Goal: Transaction & Acquisition: Purchase product/service

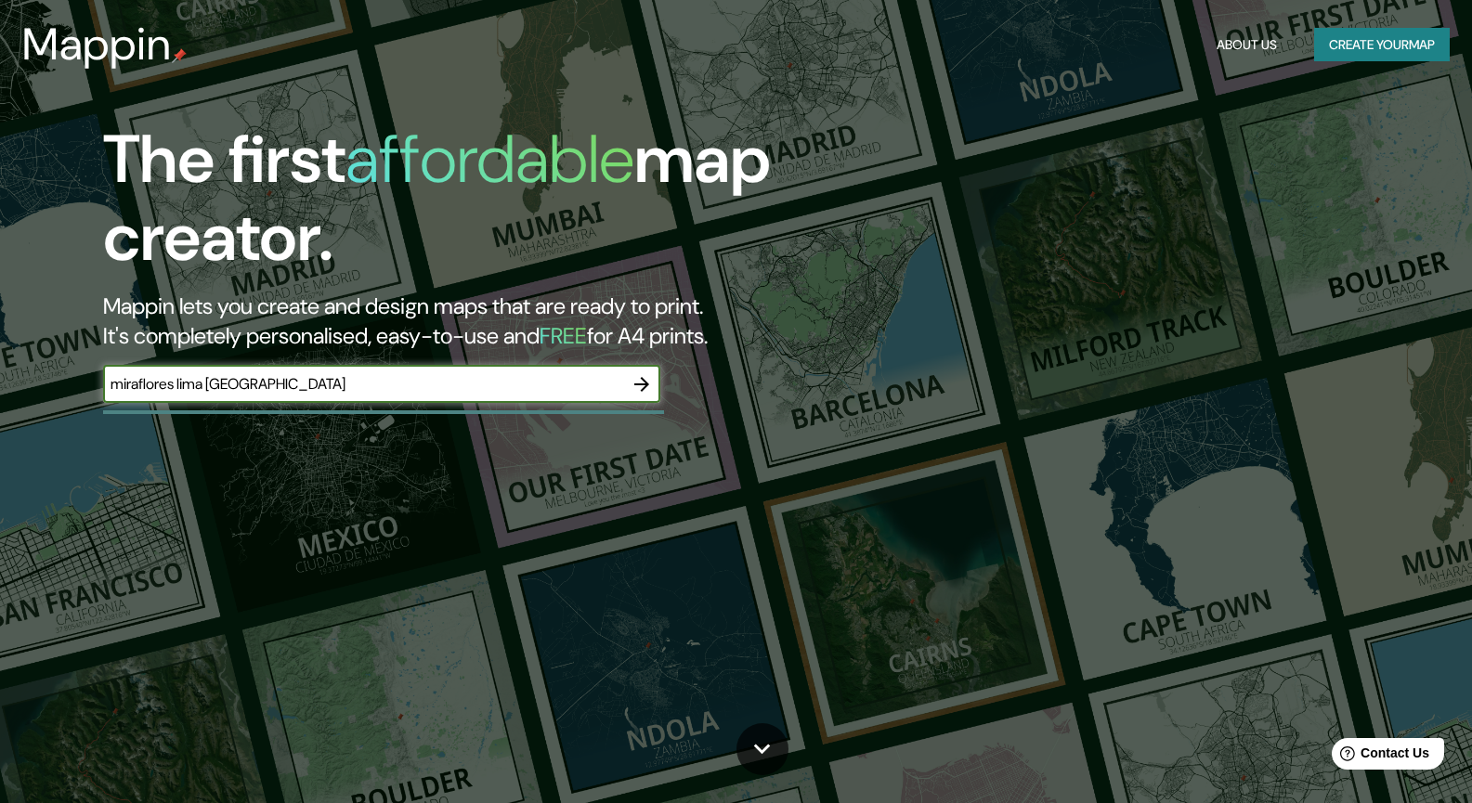
type input "miraflores lima [GEOGRAPHIC_DATA]"
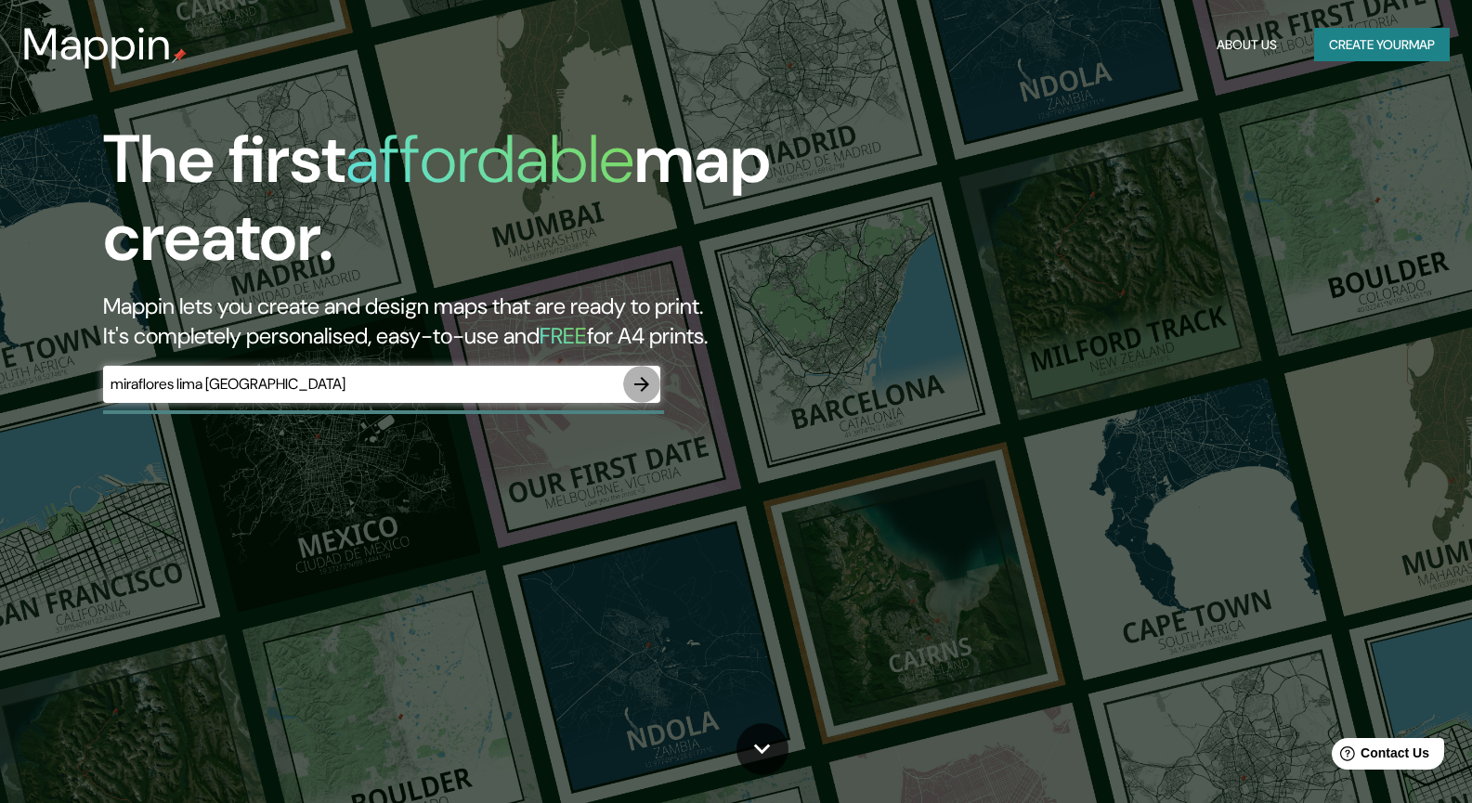
click at [655, 383] on button "button" at bounding box center [641, 384] width 37 height 37
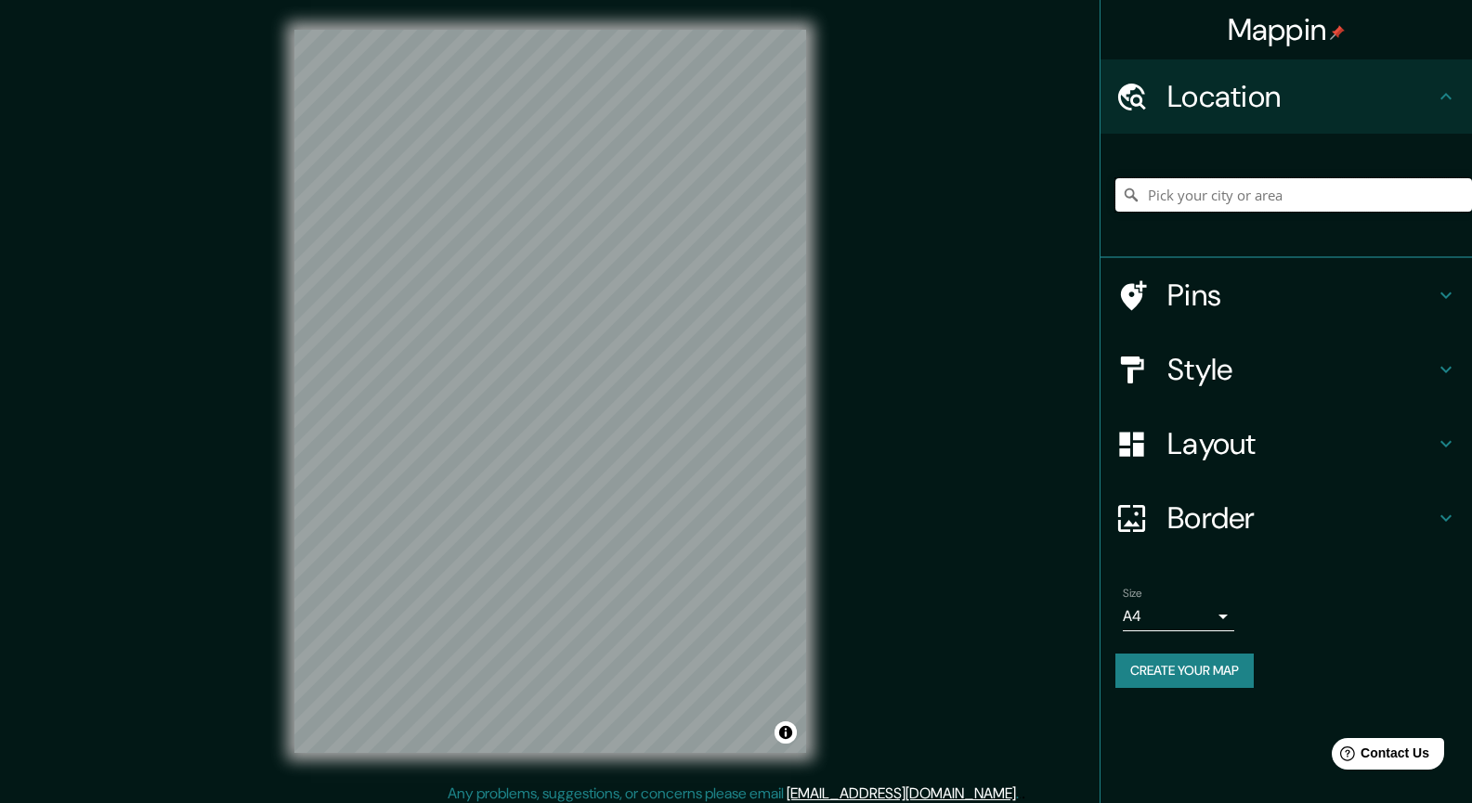
click at [1191, 187] on input "Pick your city or area" at bounding box center [1293, 194] width 357 height 33
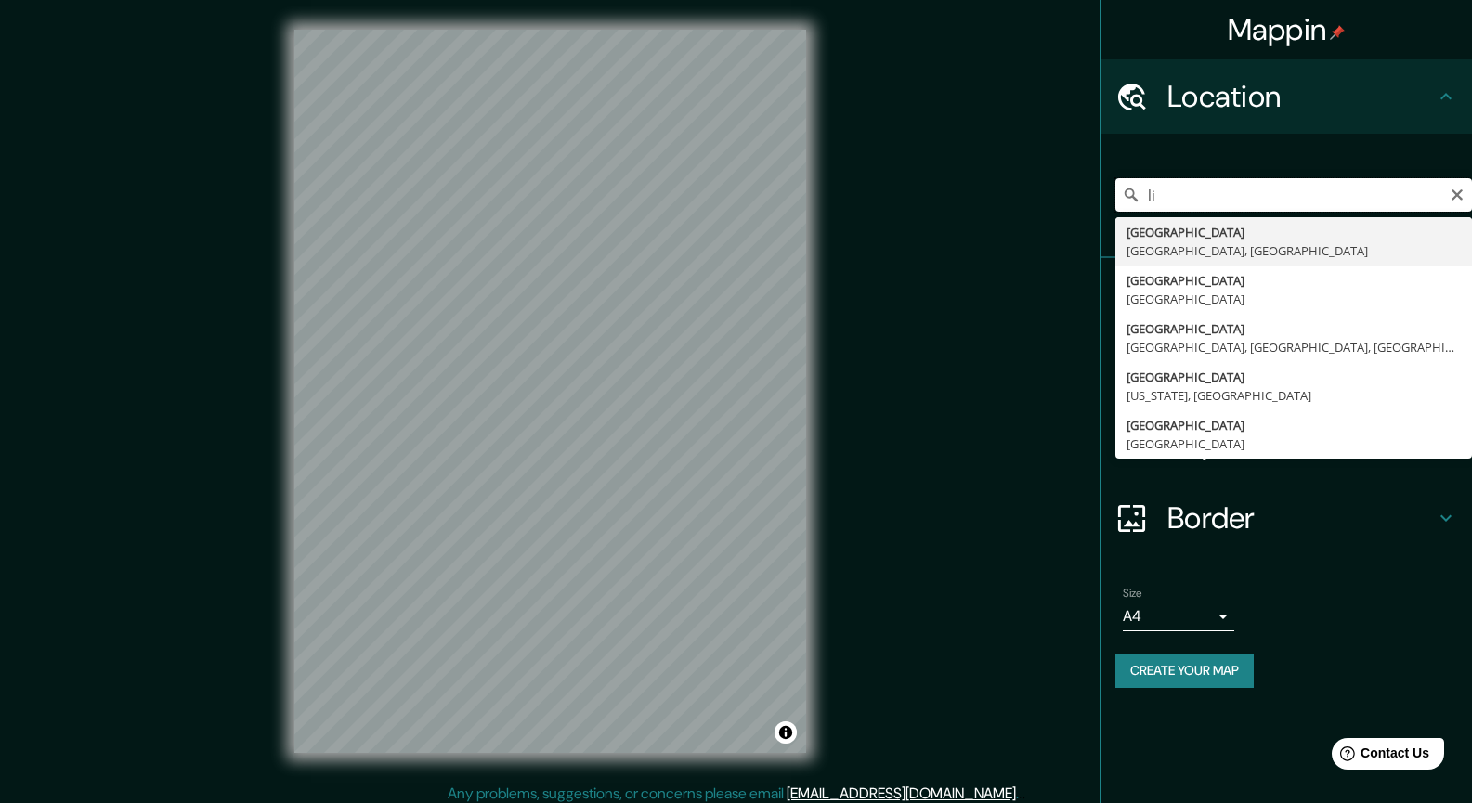
type input "l"
type input "[GEOGRAPHIC_DATA], [GEOGRAPHIC_DATA], [GEOGRAPHIC_DATA]"
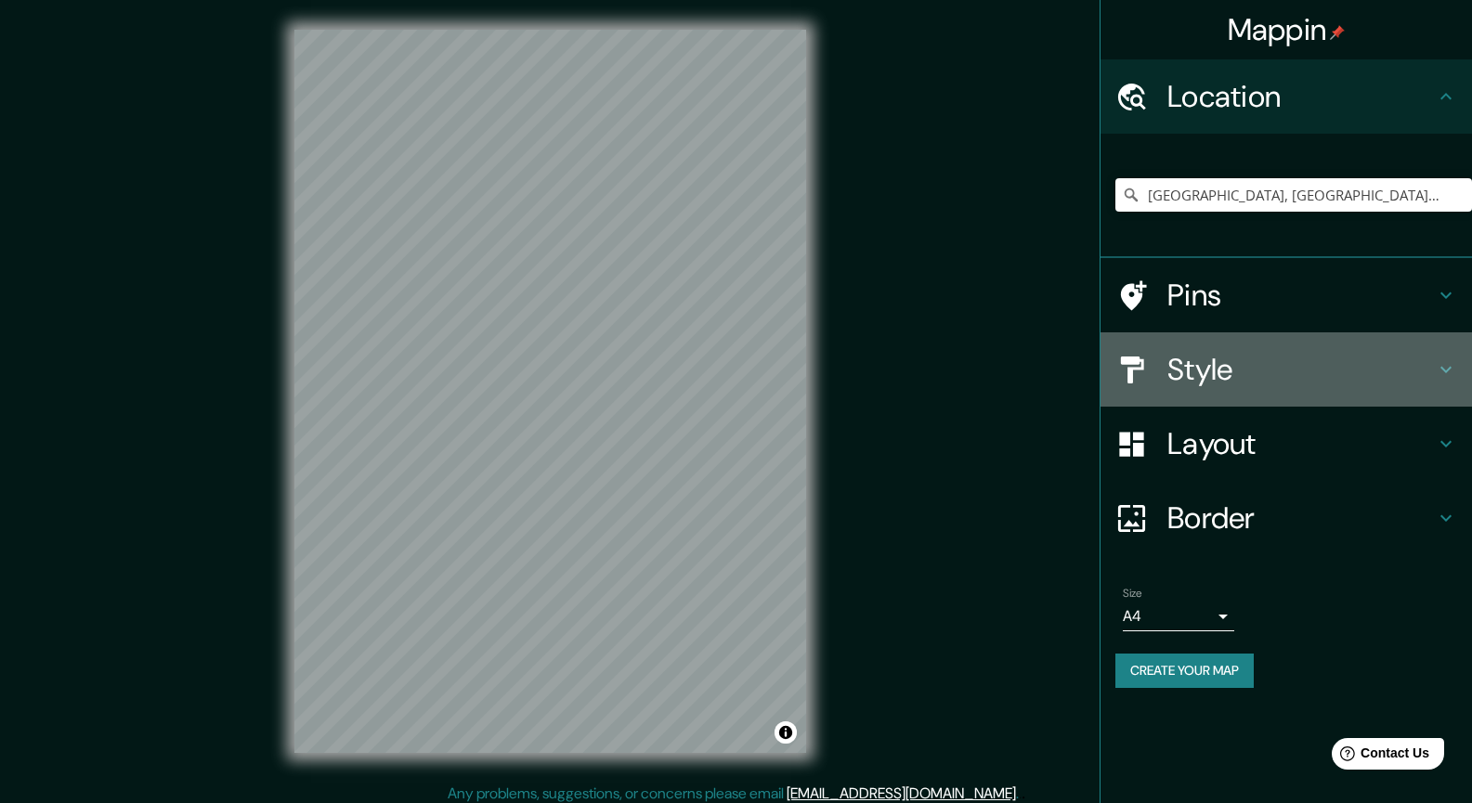
click at [1208, 358] on h4 "Style" at bounding box center [1300, 369] width 267 height 37
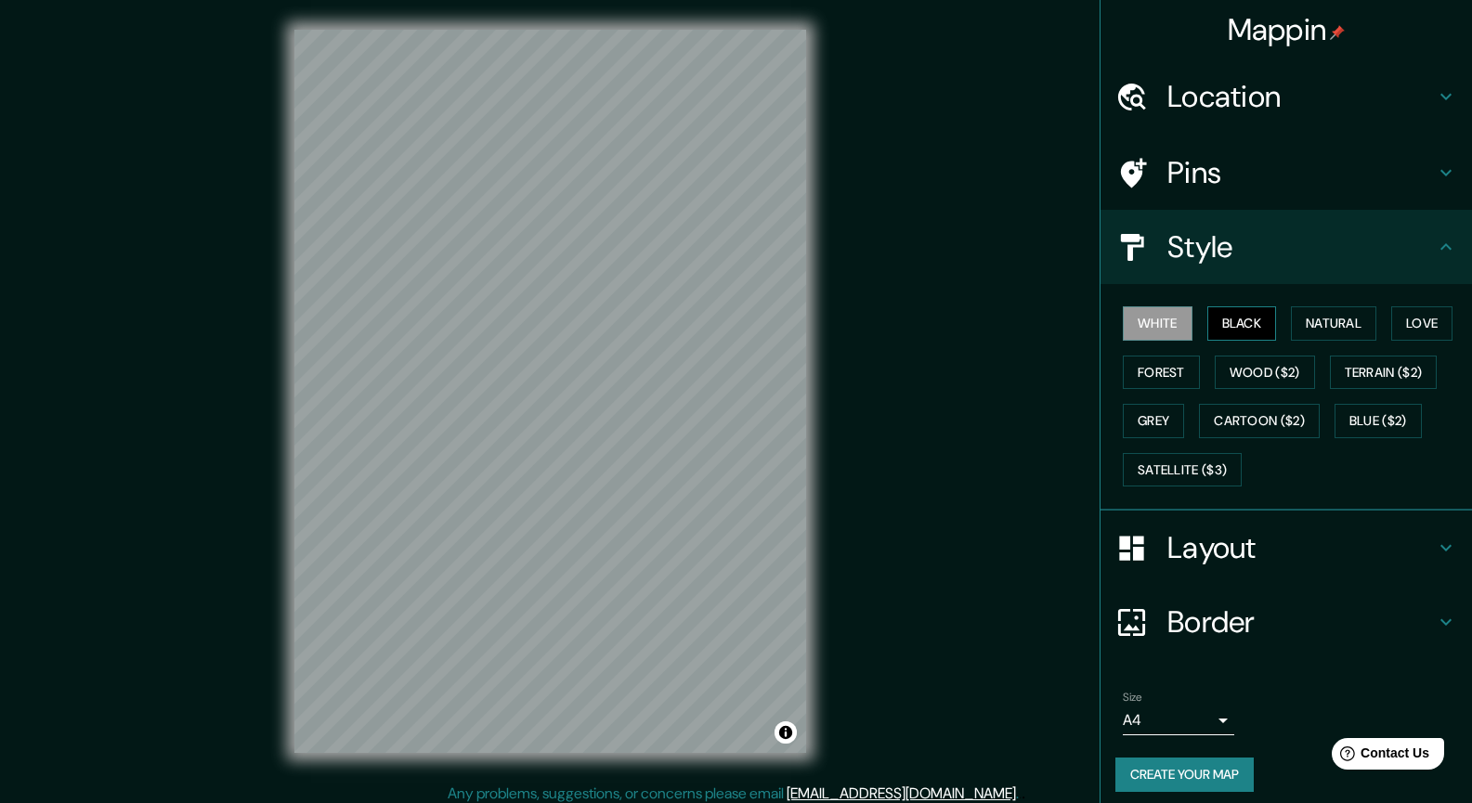
click at [1232, 324] on button "Black" at bounding box center [1242, 323] width 70 height 34
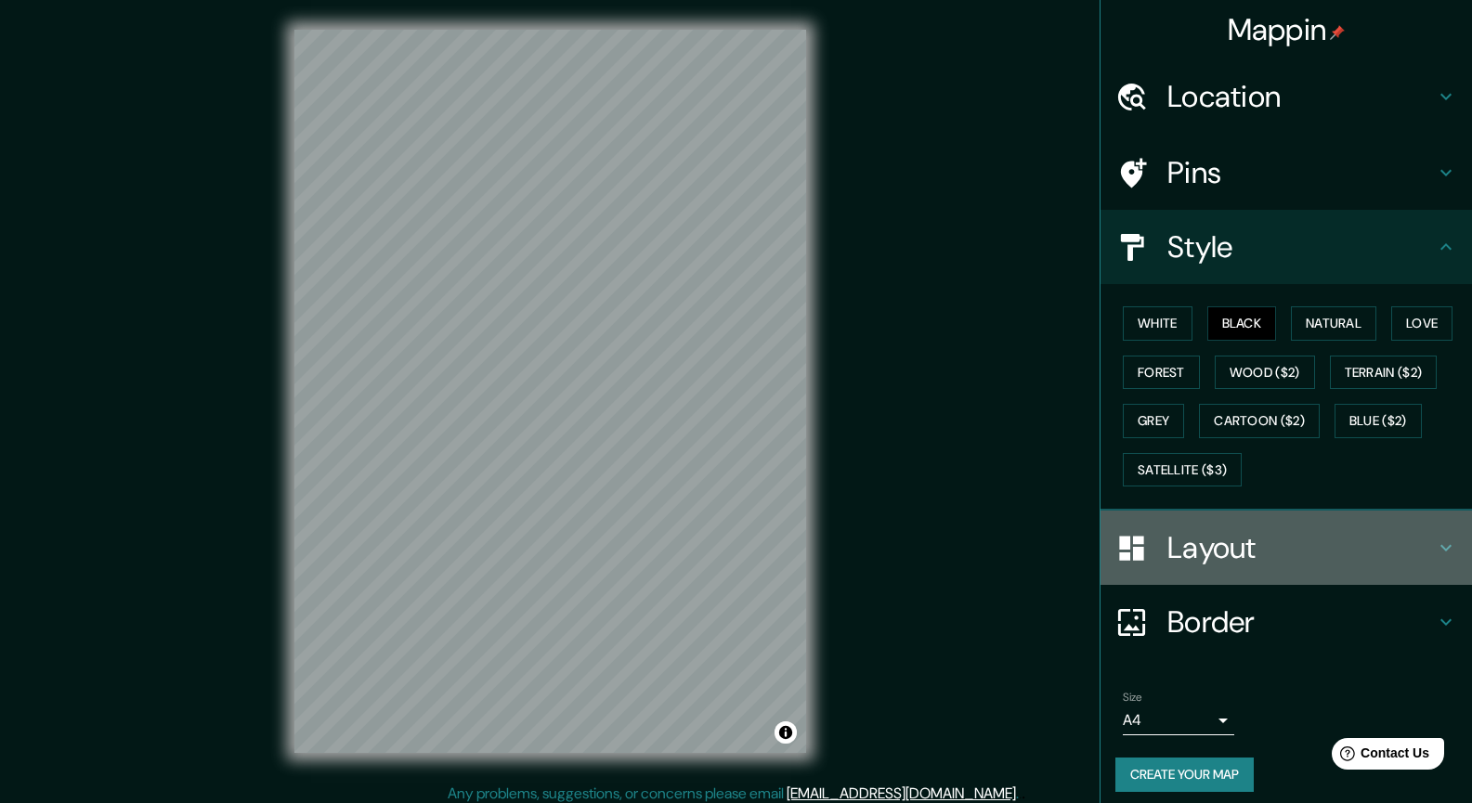
click at [1215, 554] on h4 "Layout" at bounding box center [1300, 547] width 267 height 37
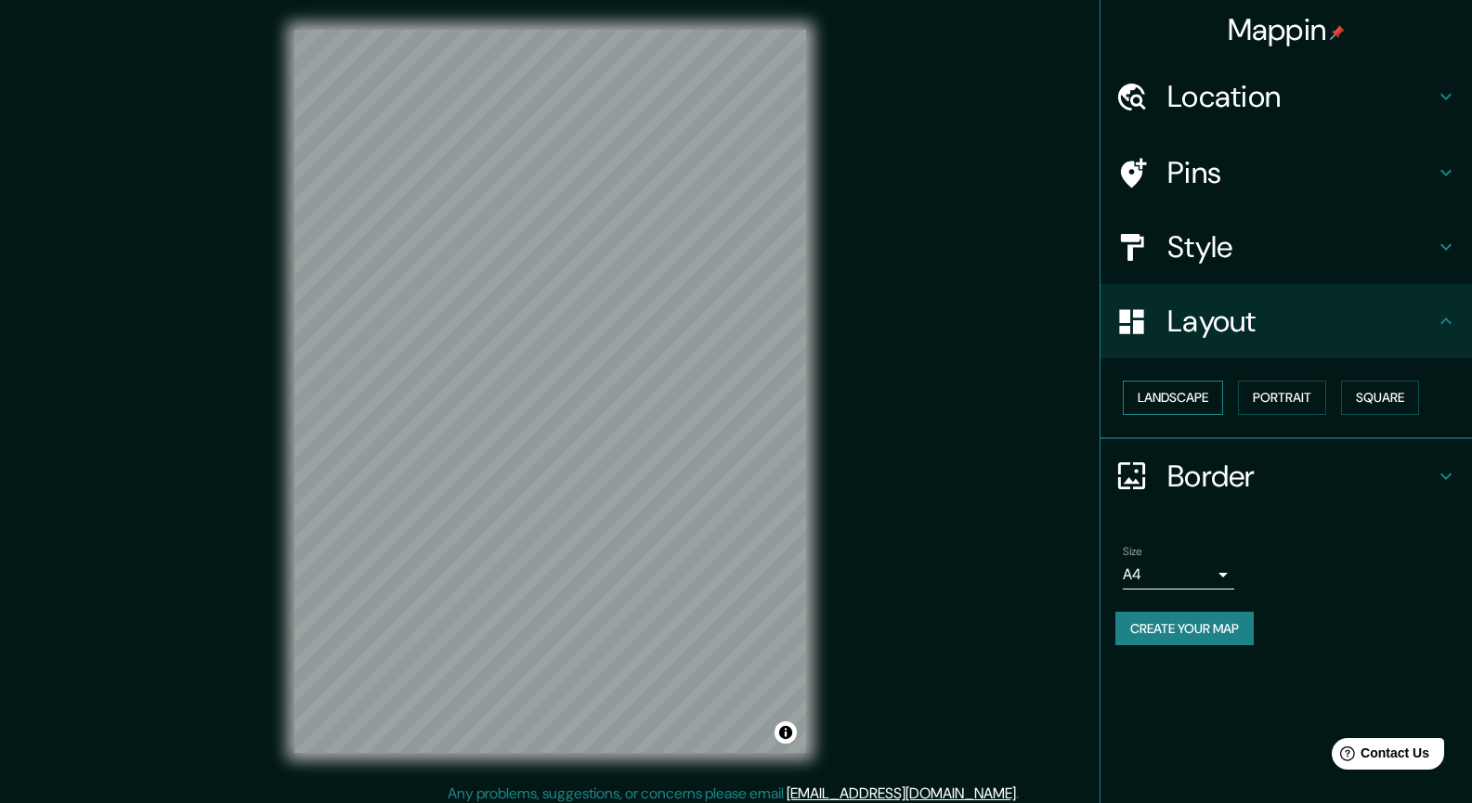
click at [1177, 389] on button "Landscape" at bounding box center [1173, 398] width 100 height 34
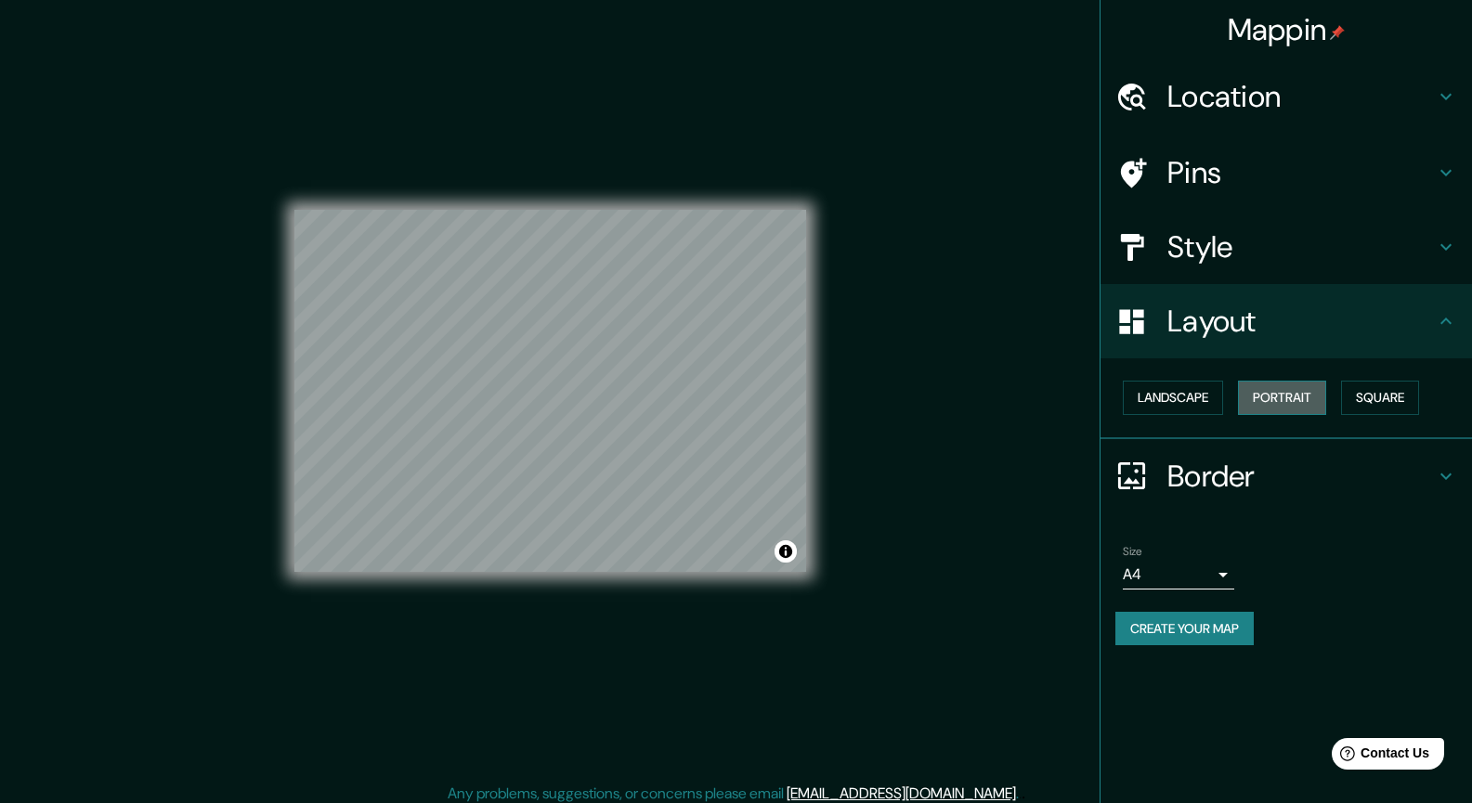
click at [1276, 401] on button "Portrait" at bounding box center [1282, 398] width 88 height 34
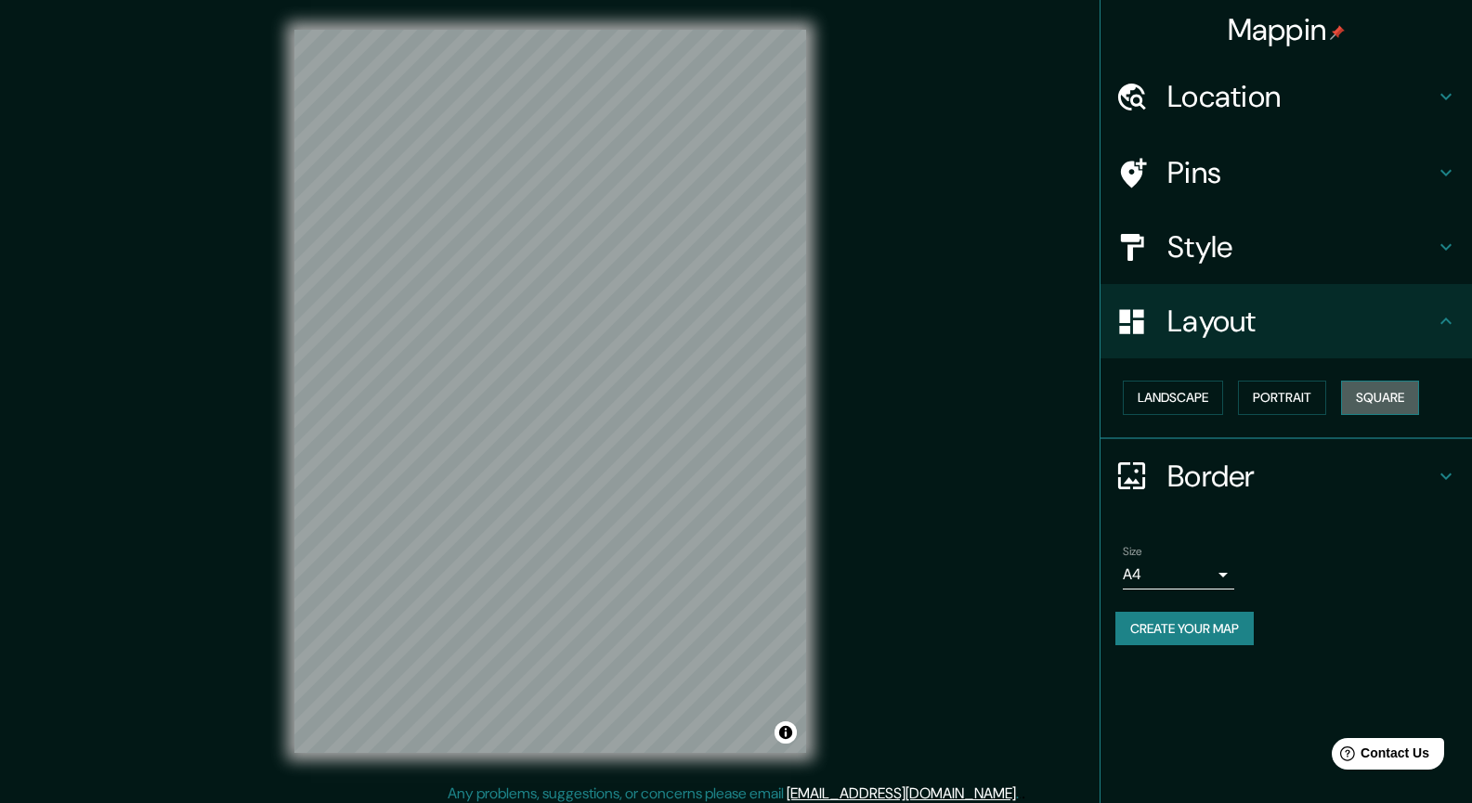
click at [1401, 398] on button "Square" at bounding box center [1380, 398] width 78 height 34
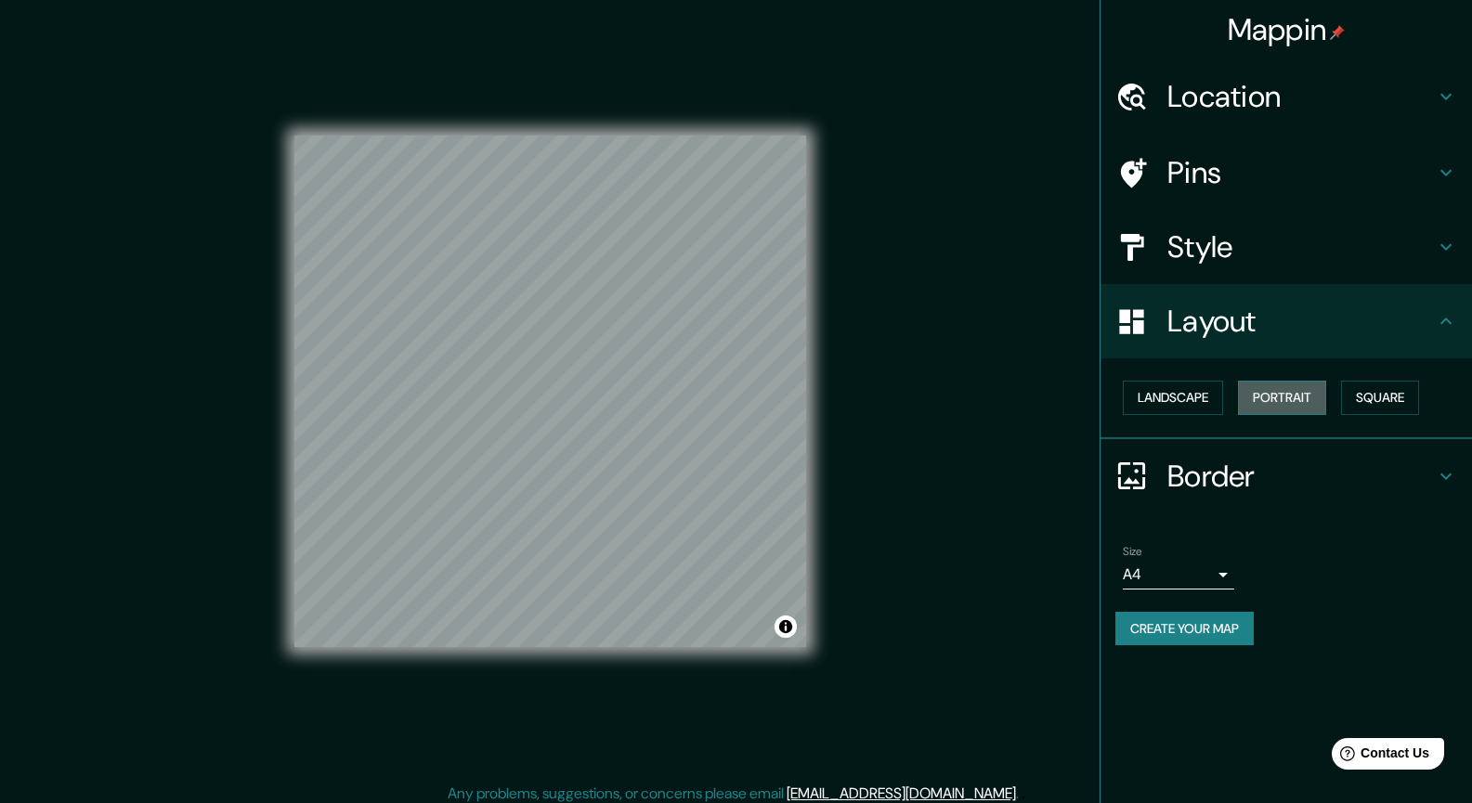
click at [1277, 390] on button "Portrait" at bounding box center [1282, 398] width 88 height 34
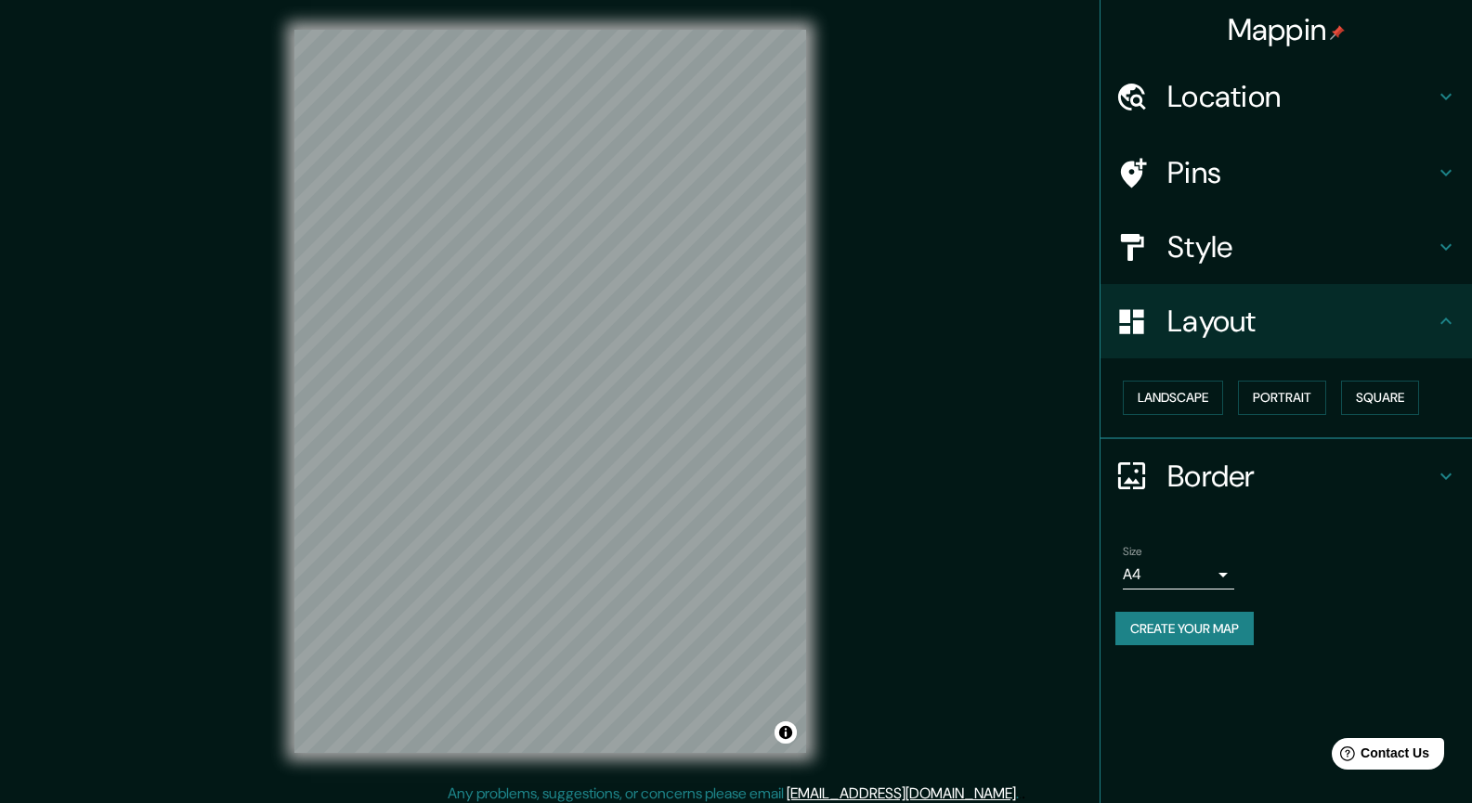
click at [1208, 483] on h4 "Border" at bounding box center [1300, 476] width 267 height 37
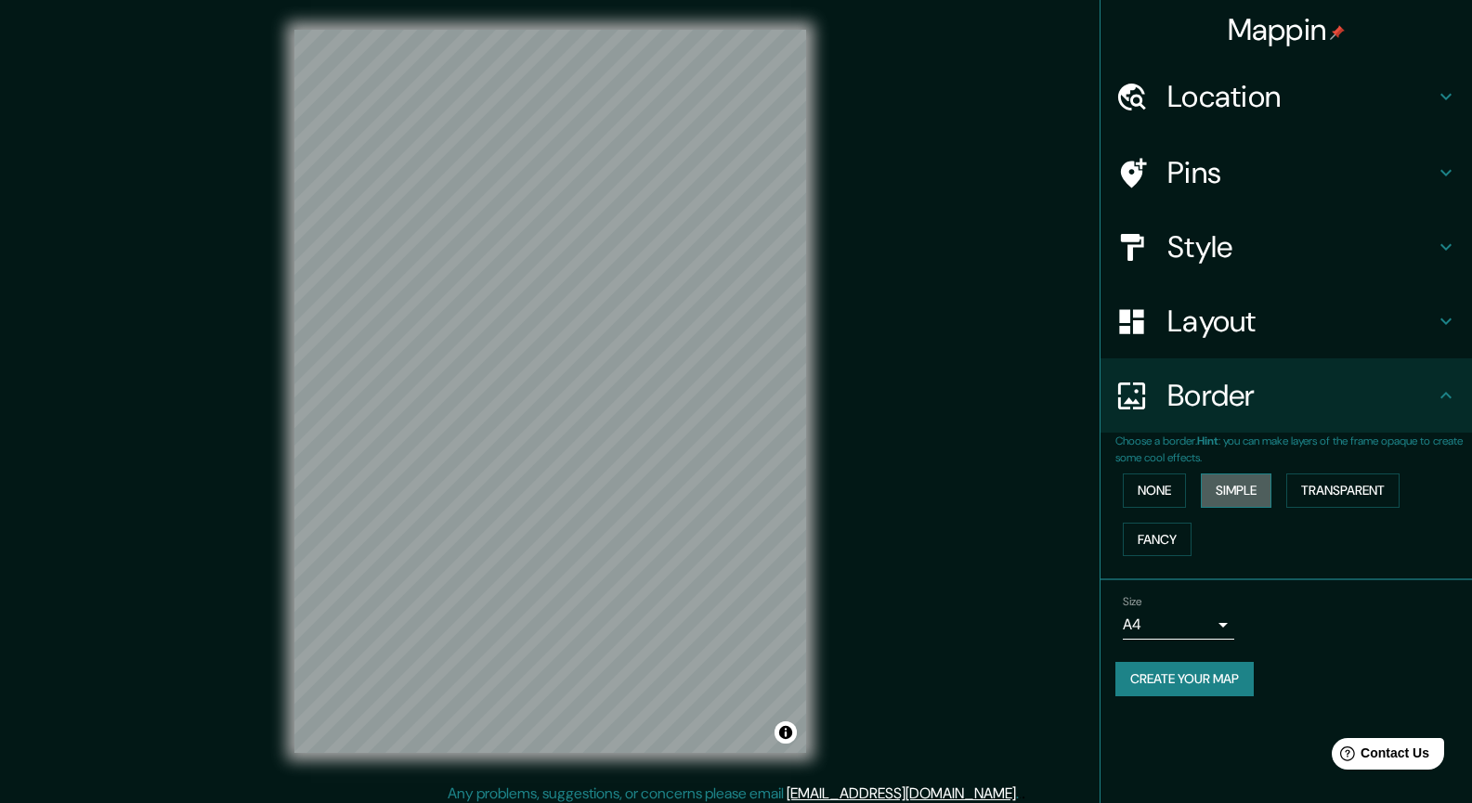
click at [1242, 490] on button "Simple" at bounding box center [1236, 491] width 71 height 34
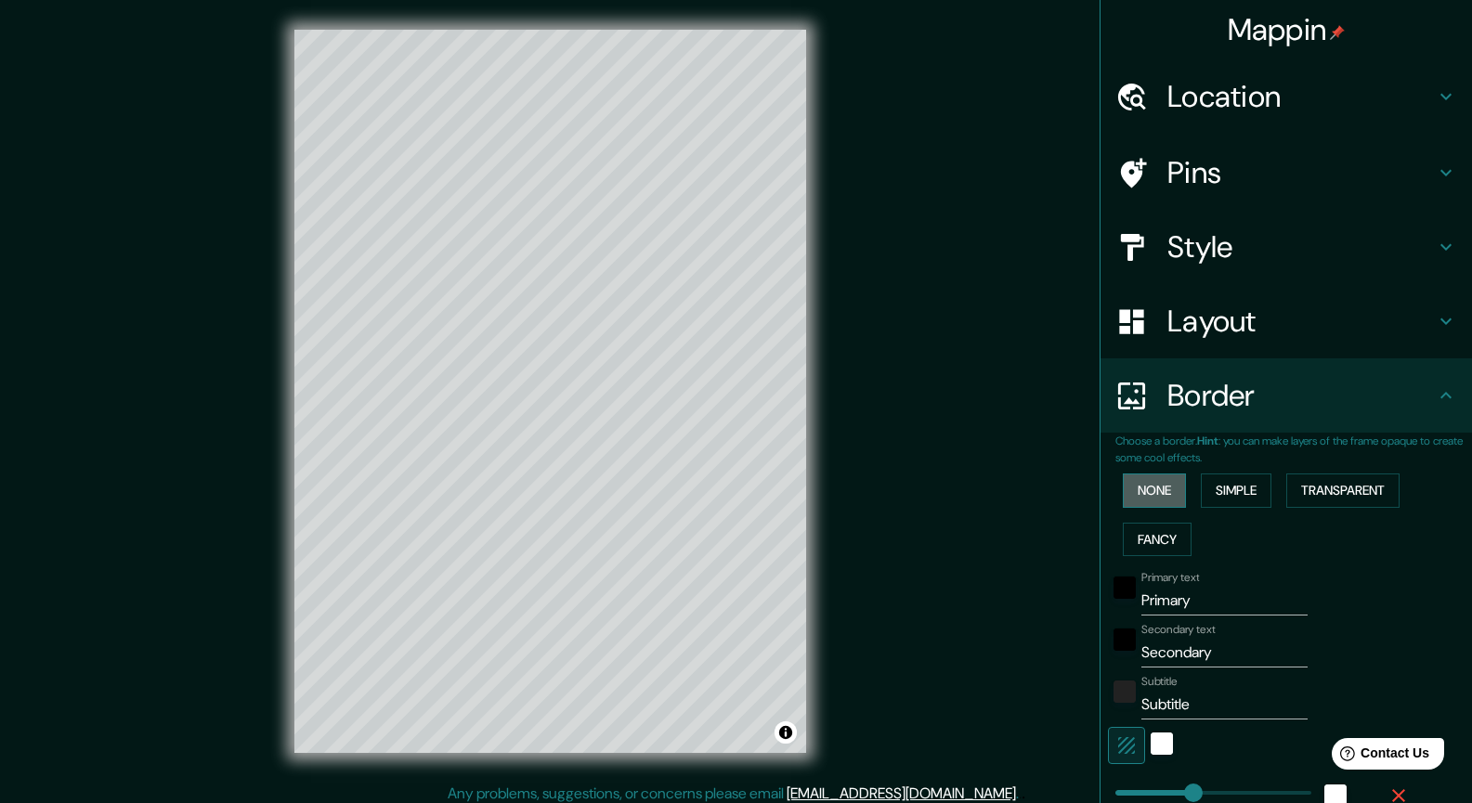
click at [1151, 485] on button "None" at bounding box center [1154, 491] width 63 height 34
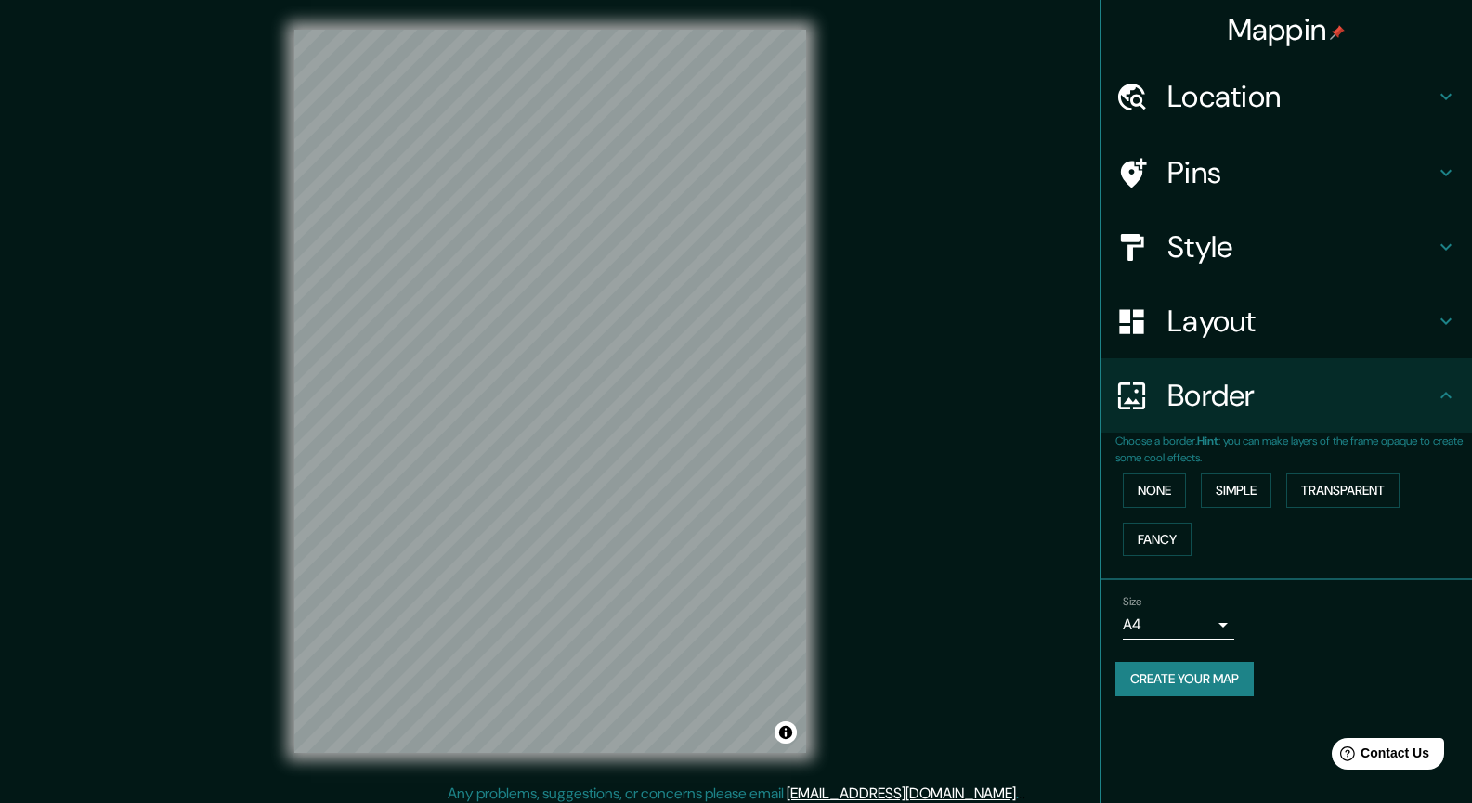
click at [293, 286] on div "© Mapbox © OpenStreetMap Improve this map" at bounding box center [550, 391] width 571 height 783
click at [1359, 259] on h4 "Style" at bounding box center [1300, 246] width 267 height 37
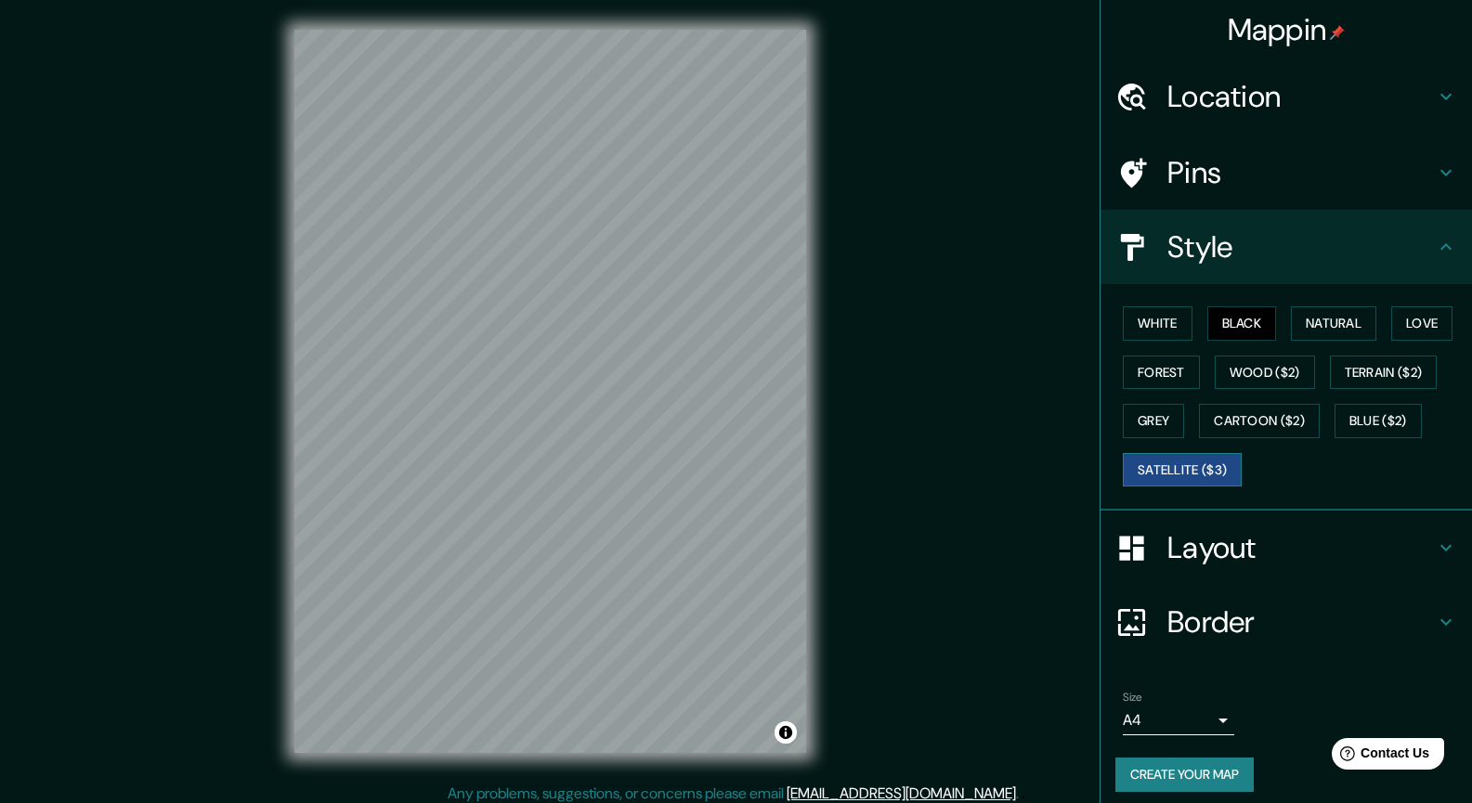
click at [1182, 469] on button "Satellite ($3)" at bounding box center [1182, 470] width 119 height 34
click at [1234, 418] on button "Cartoon ($2)" at bounding box center [1259, 421] width 121 height 34
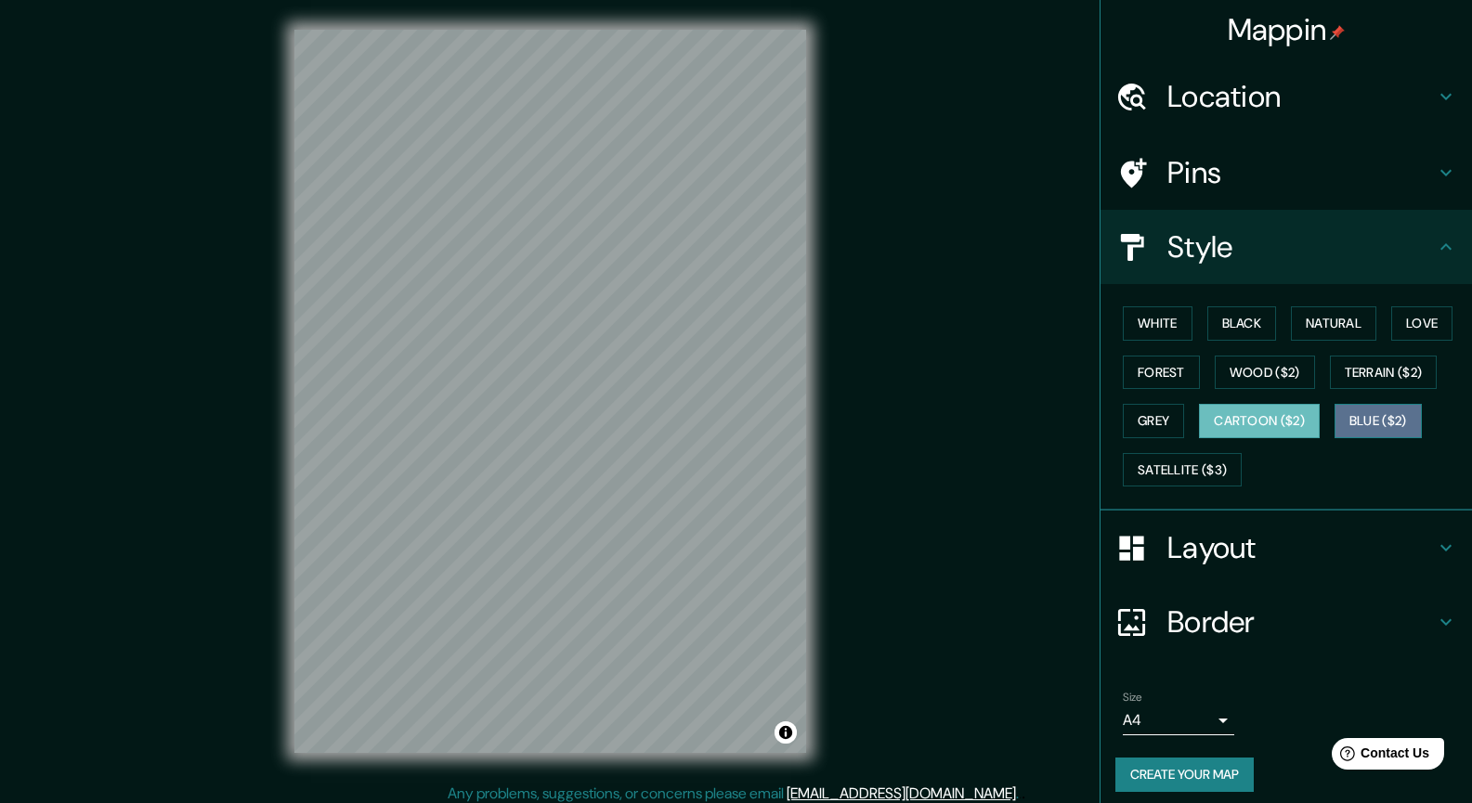
click at [1349, 415] on button "Blue ($2)" at bounding box center [1378, 421] width 87 height 34
click at [1137, 415] on button "Grey" at bounding box center [1153, 421] width 61 height 34
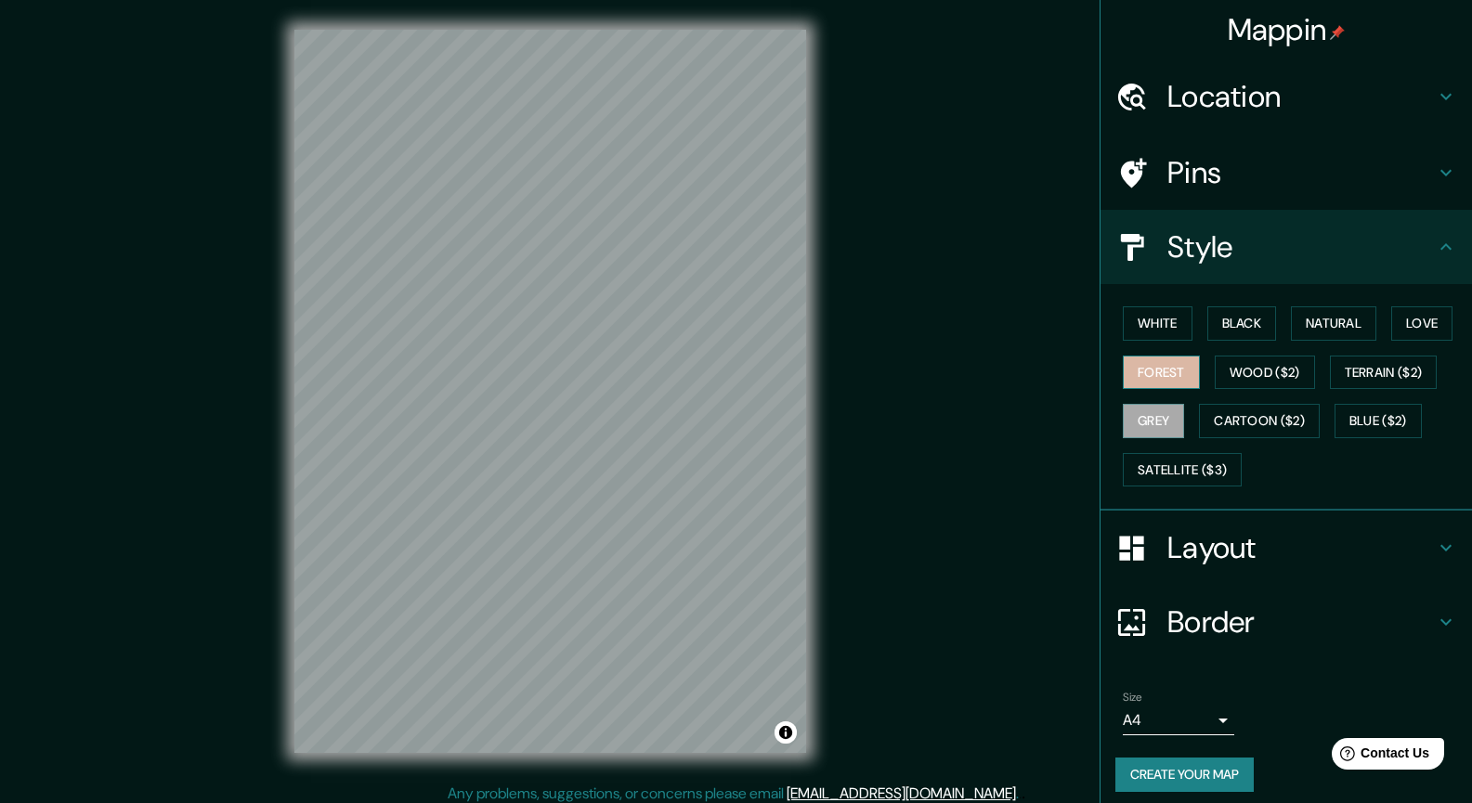
click at [1153, 360] on button "Forest" at bounding box center [1161, 373] width 77 height 34
click at [1163, 326] on button "White" at bounding box center [1158, 323] width 70 height 34
click at [1250, 319] on button "Black" at bounding box center [1242, 323] width 70 height 34
click at [1399, 310] on button "Love" at bounding box center [1421, 323] width 61 height 34
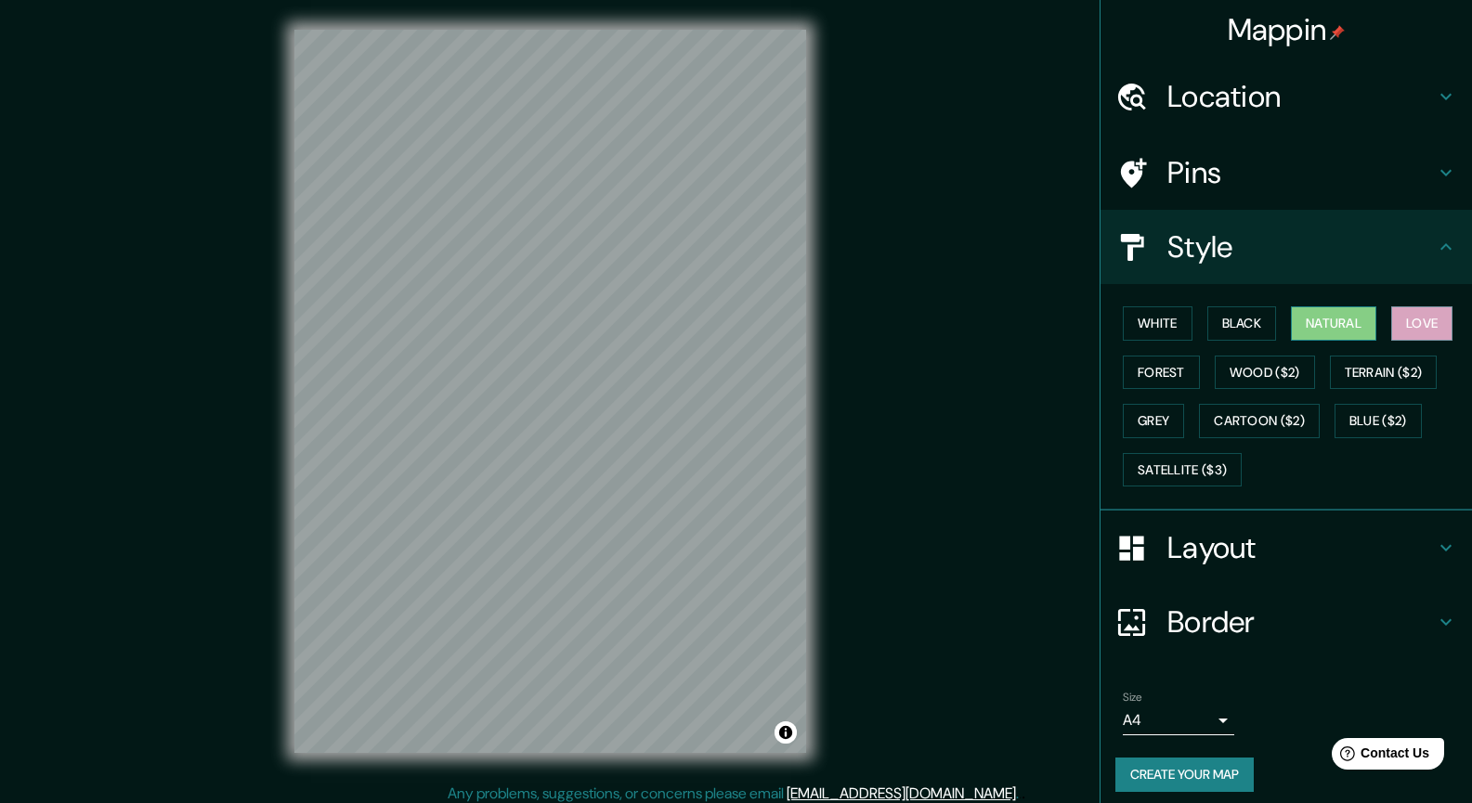
click at [1331, 322] on button "Natural" at bounding box center [1333, 323] width 85 height 34
click at [1154, 309] on button "White" at bounding box center [1158, 323] width 70 height 34
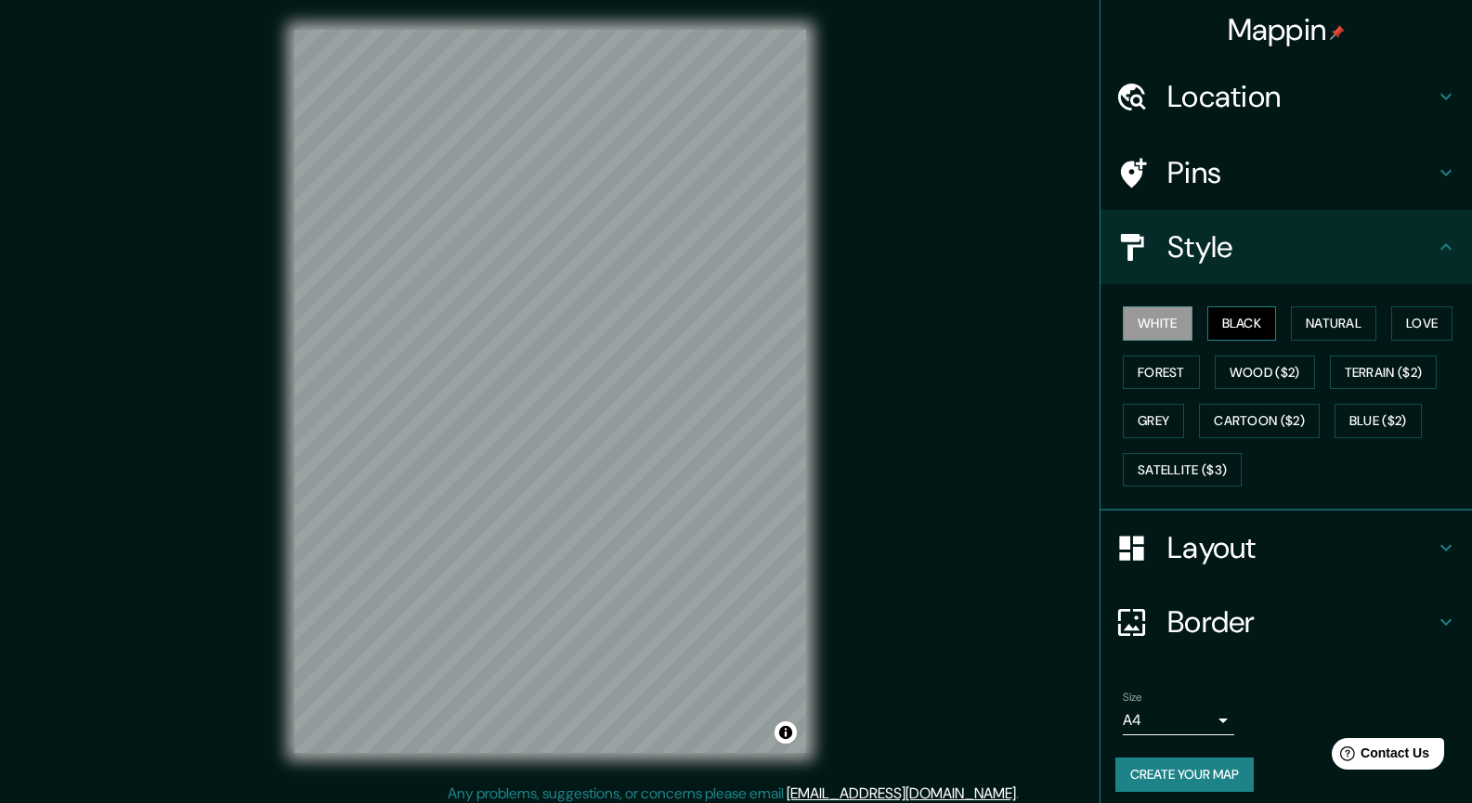
click at [1213, 326] on button "Black" at bounding box center [1242, 323] width 70 height 34
click at [1188, 165] on h4 "Pins" at bounding box center [1300, 172] width 267 height 37
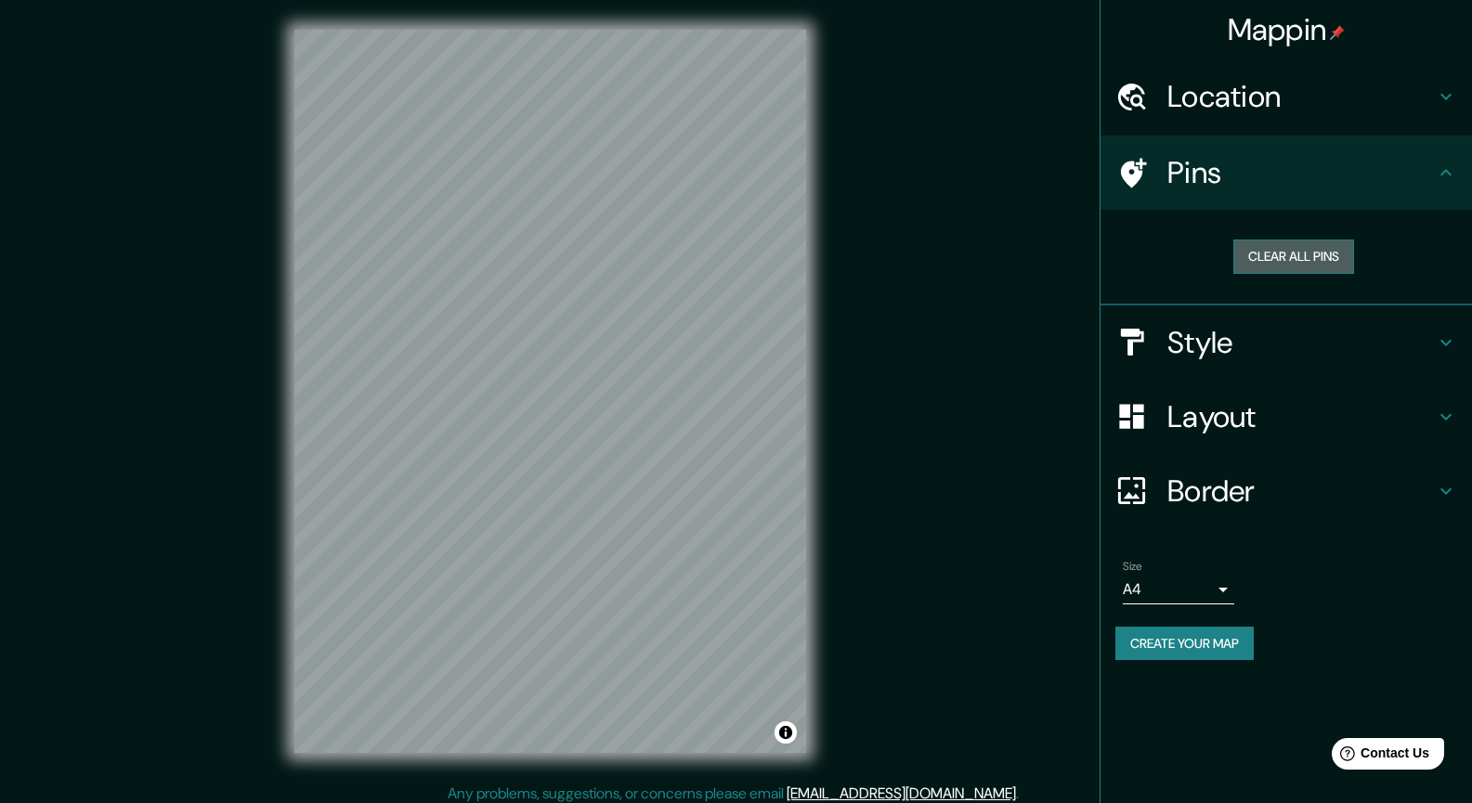
click at [1265, 254] on button "Clear all pins" at bounding box center [1293, 257] width 121 height 34
click at [1281, 104] on h4 "Location" at bounding box center [1300, 96] width 267 height 37
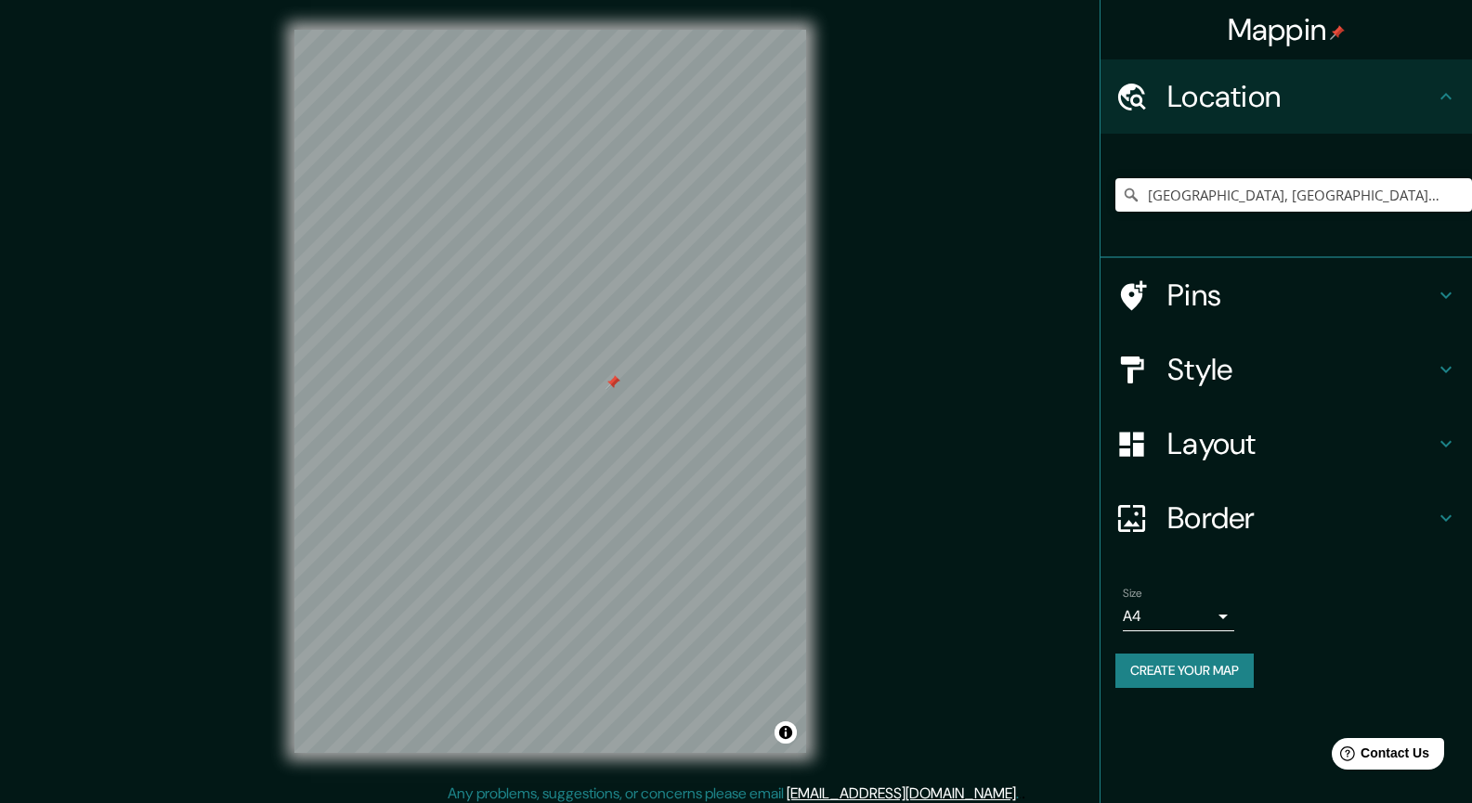
drag, startPoint x: 668, startPoint y: 409, endPoint x: 611, endPoint y: 380, distance: 63.6
click at [611, 380] on div at bounding box center [613, 382] width 15 height 15
click at [1199, 306] on h4 "Pins" at bounding box center [1300, 295] width 267 height 37
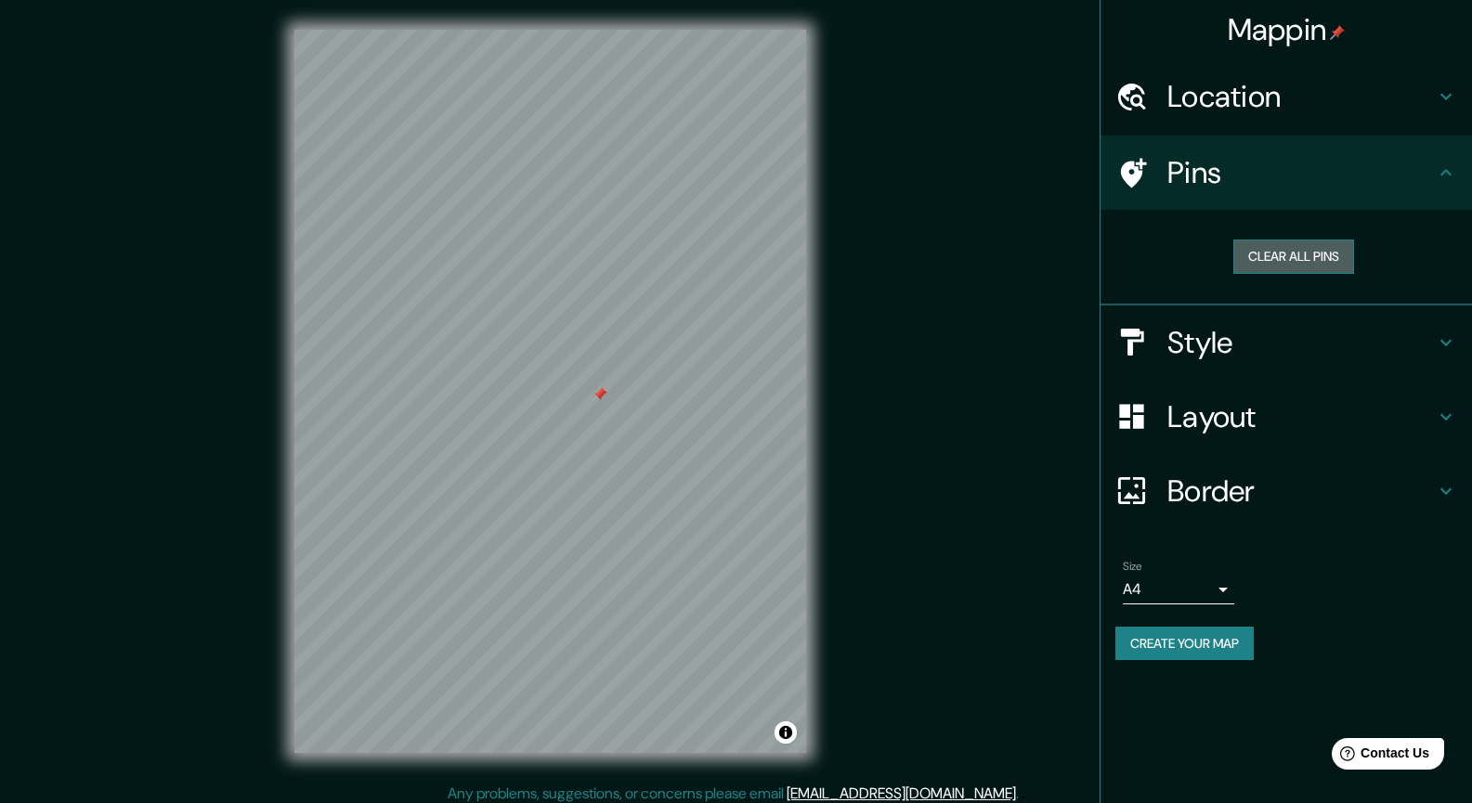
click at [1278, 251] on button "Clear all pins" at bounding box center [1293, 257] width 121 height 34
click at [1230, 647] on button "Create your map" at bounding box center [1184, 644] width 138 height 34
click at [1172, 643] on button "Create your map" at bounding box center [1184, 644] width 138 height 34
click at [1277, 91] on h4 "Location" at bounding box center [1300, 96] width 267 height 37
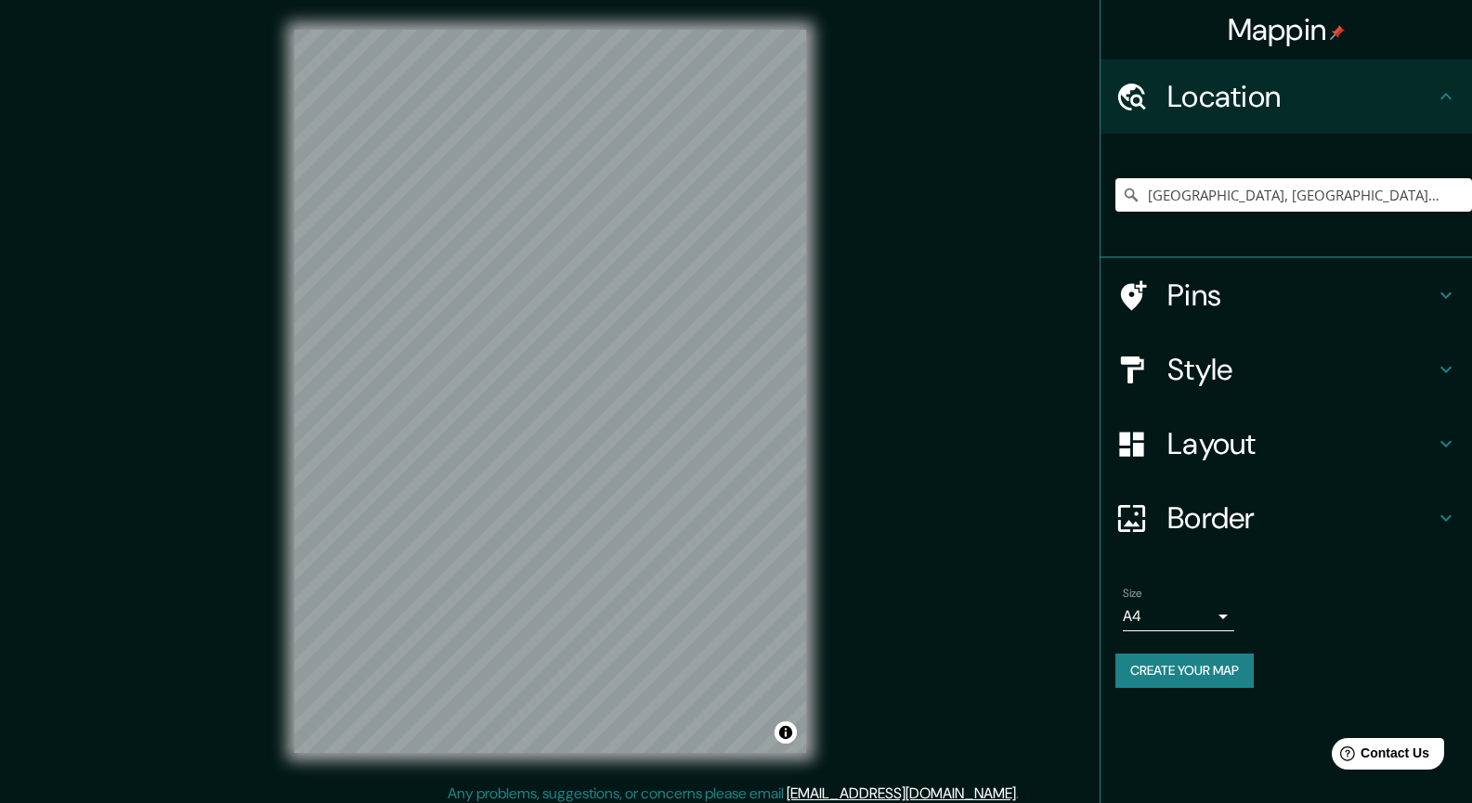
click at [1277, 91] on h4 "Location" at bounding box center [1300, 96] width 267 height 37
